Goal: Check status: Check status

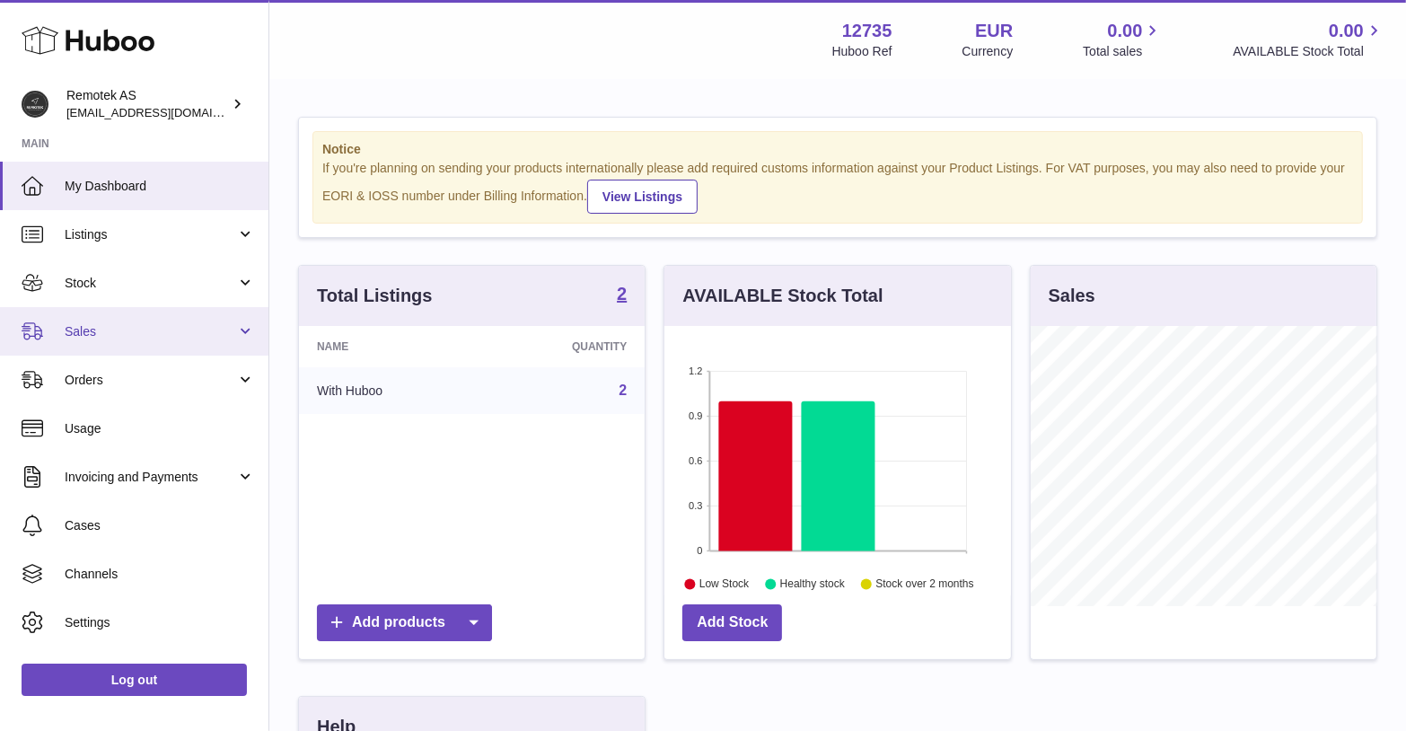
scroll to position [279, 346]
click at [94, 317] on link "Sales" at bounding box center [134, 331] width 268 height 48
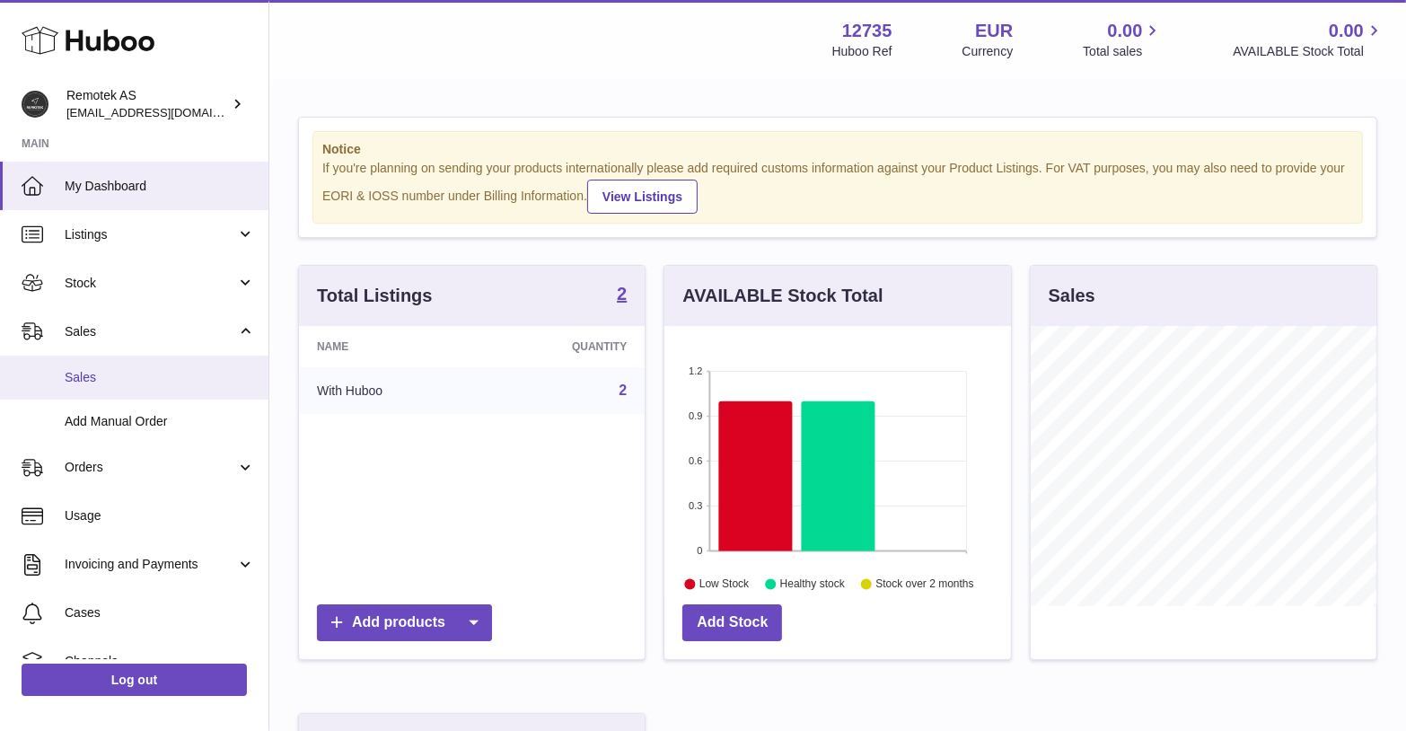
click at [136, 376] on span "Sales" at bounding box center [160, 377] width 190 height 17
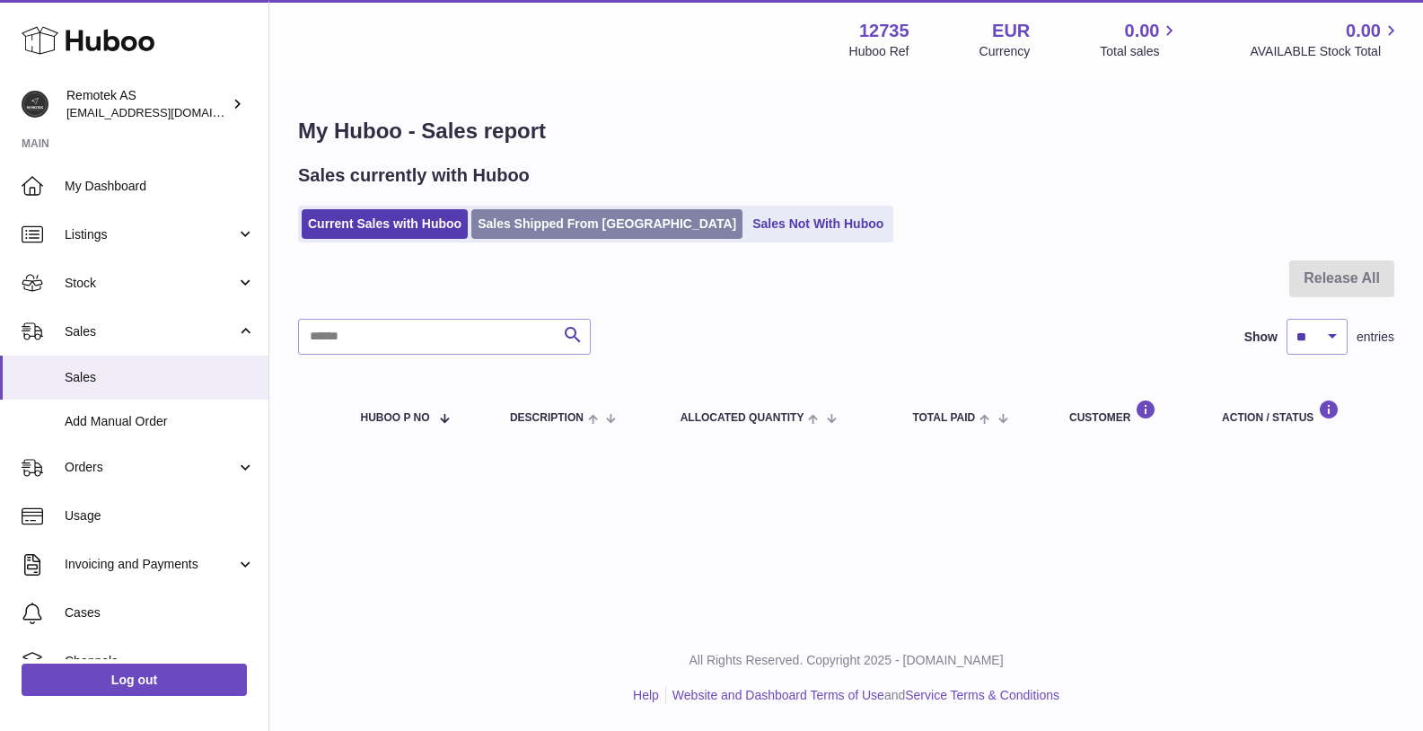
click at [577, 223] on link "Sales Shipped From [GEOGRAPHIC_DATA]" at bounding box center [606, 224] width 271 height 30
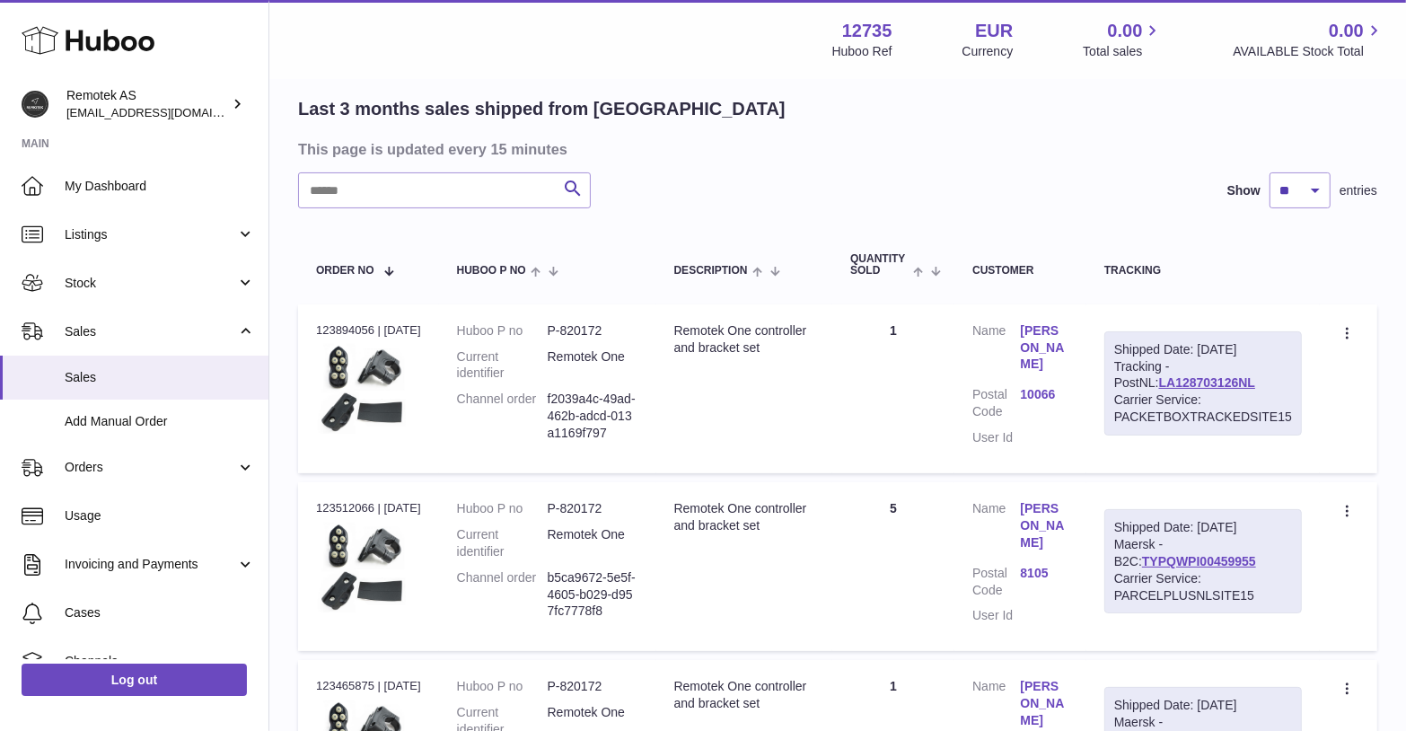
scroll to position [126, 0]
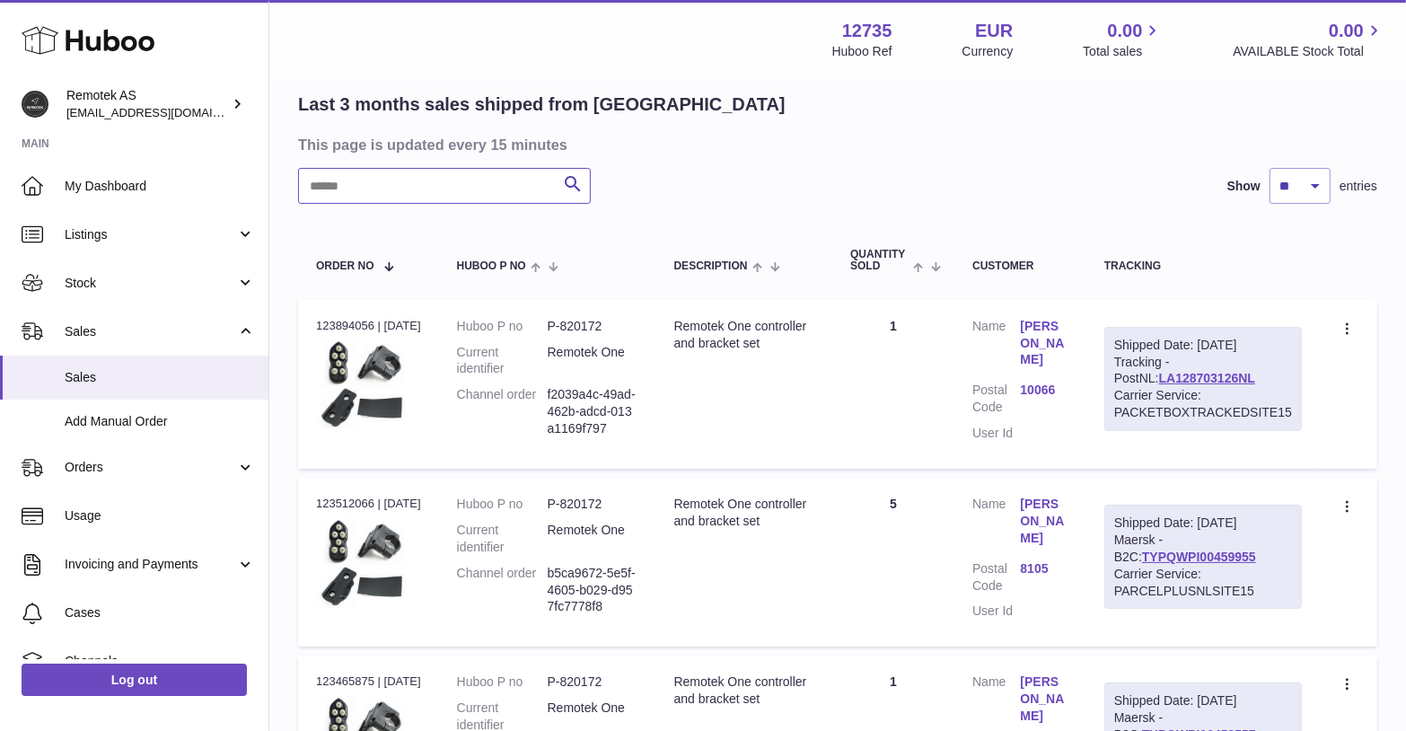
click at [457, 187] on input "text" at bounding box center [444, 186] width 293 height 36
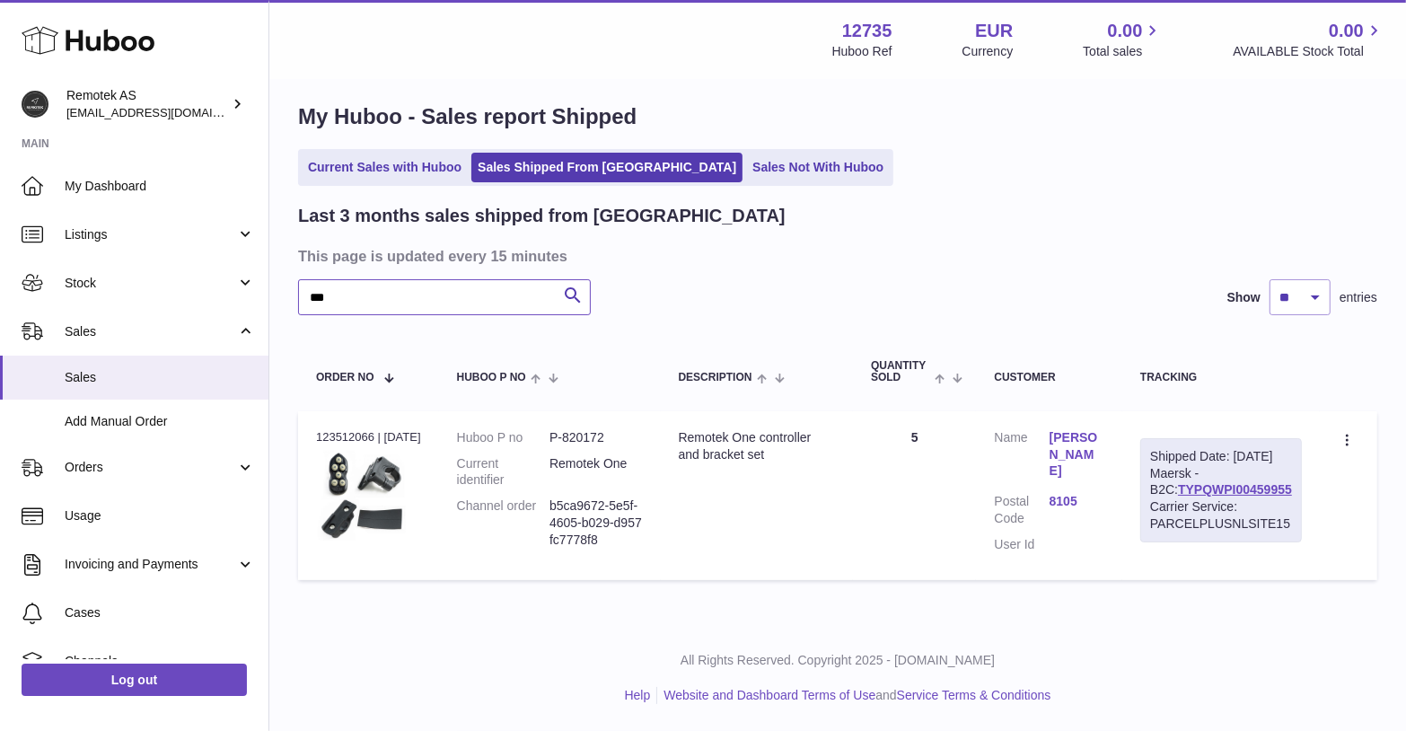
scroll to position [20, 0]
type input "***"
click at [1178, 496] on link "TYPQWPI00459955" at bounding box center [1235, 489] width 114 height 14
